Goal: Navigation & Orientation: Understand site structure

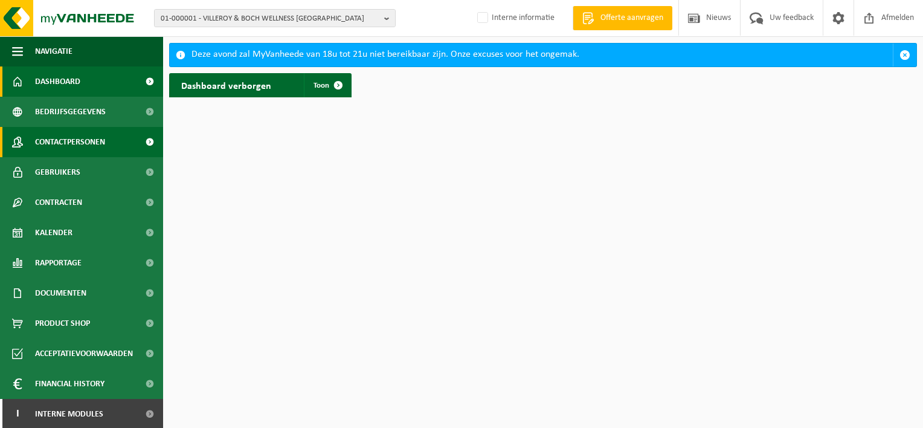
click at [91, 143] on span "Contactpersonen" at bounding box center [70, 142] width 70 height 30
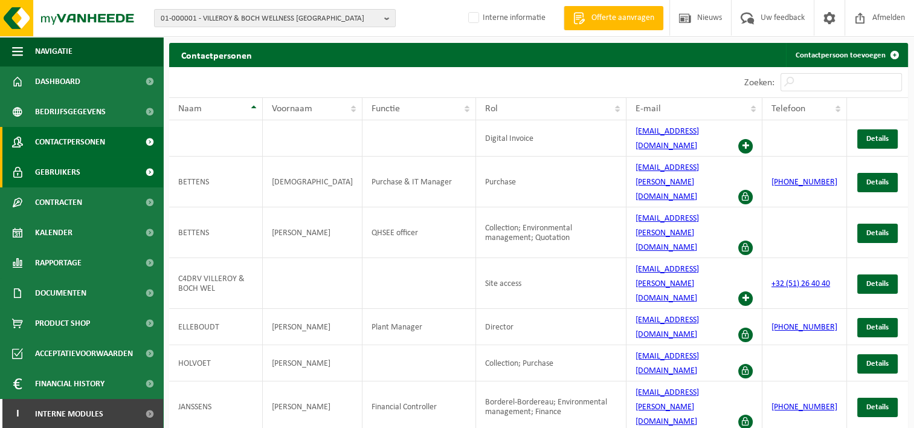
click at [90, 181] on link "Gebruikers" at bounding box center [81, 172] width 163 height 30
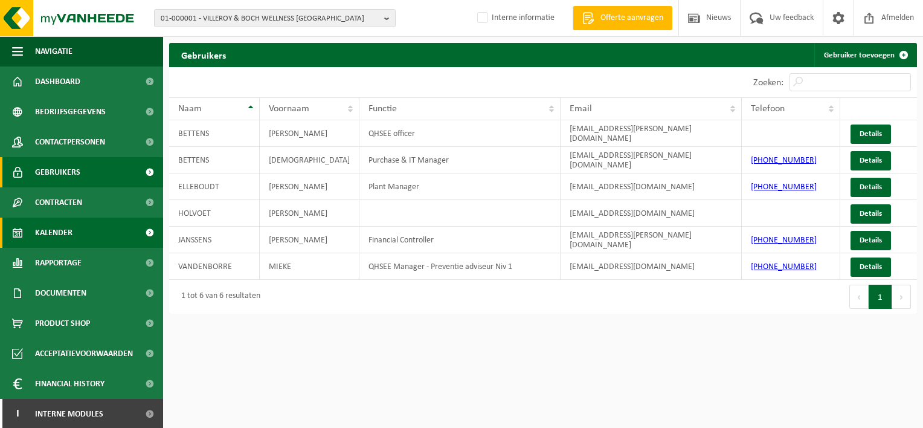
click at [85, 244] on link "Kalender" at bounding box center [81, 232] width 163 height 30
